Goal: Find contact information: Find contact information

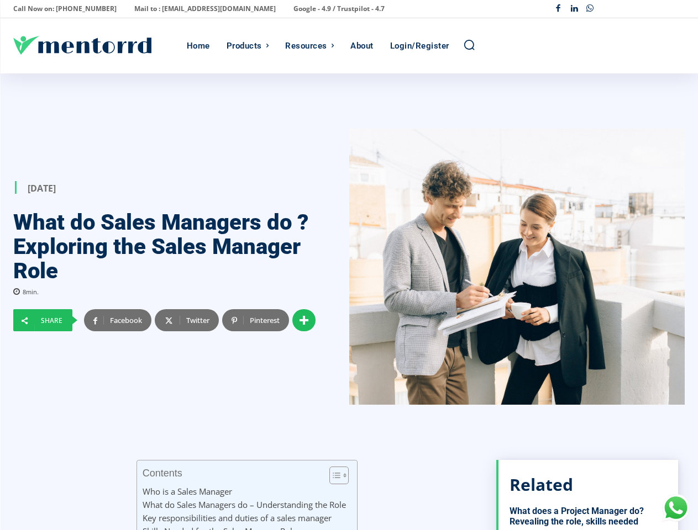
click at [349, 265] on div at bounding box center [517, 267] width 336 height 276
click at [61, 9] on p "Call Now on: [PHONE_NUMBER]" at bounding box center [64, 8] width 103 height 15
click at [175, 9] on p "Mail to : [EMAIL_ADDRESS][DOMAIN_NAME]" at bounding box center [204, 8] width 141 height 15
click at [293, 9] on p "Google - 4.9 / Trustpilot - 4.7" at bounding box center [338, 8] width 91 height 15
click at [617, 9] on div "Facebook Linkedin Whatsapp" at bounding box center [617, 9] width 134 height 16
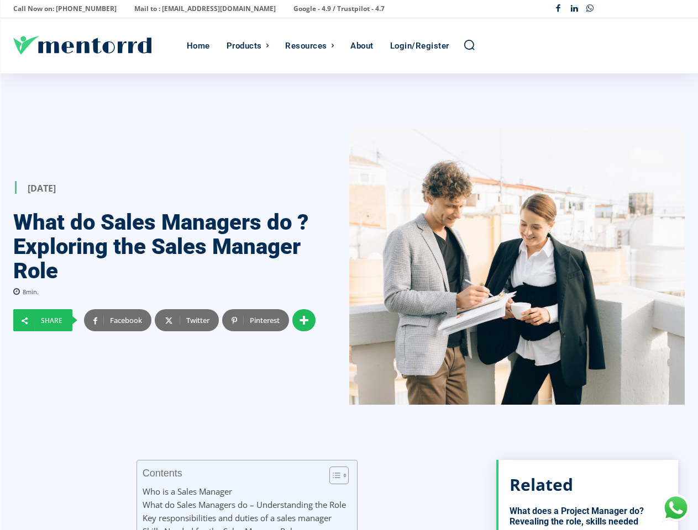
click at [247, 46] on div "Products" at bounding box center [243, 45] width 35 height 55
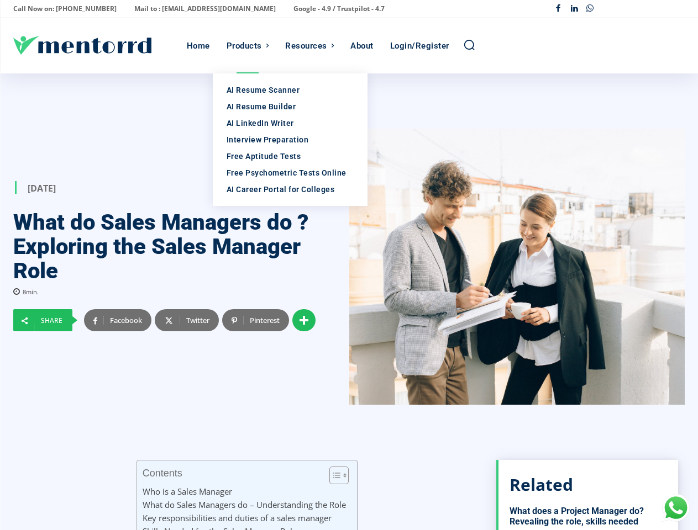
click at [309, 46] on div "Resources" at bounding box center [306, 45] width 42 height 55
click at [469, 45] on icon "Search" at bounding box center [469, 45] width 12 height 12
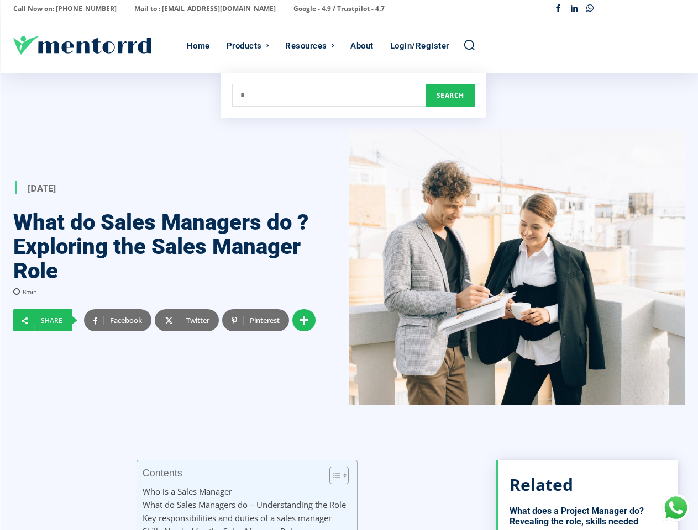
click at [349, 302] on div at bounding box center [517, 267] width 336 height 276
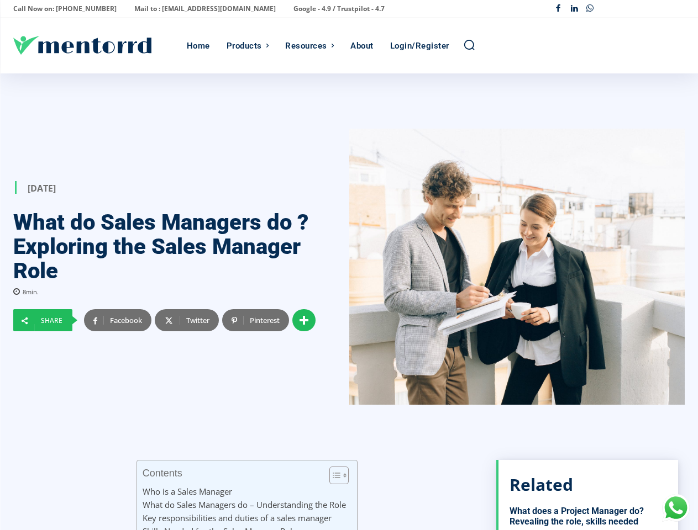
click at [349, 302] on div at bounding box center [517, 267] width 336 height 276
